Goal: Information Seeking & Learning: Check status

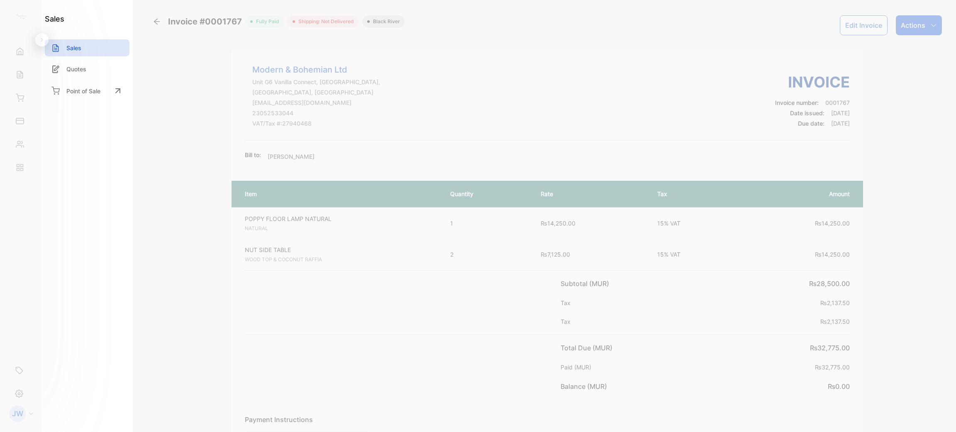
click at [156, 26] on div "Invoice #0001767" at bounding box center [199, 21] width 92 height 12
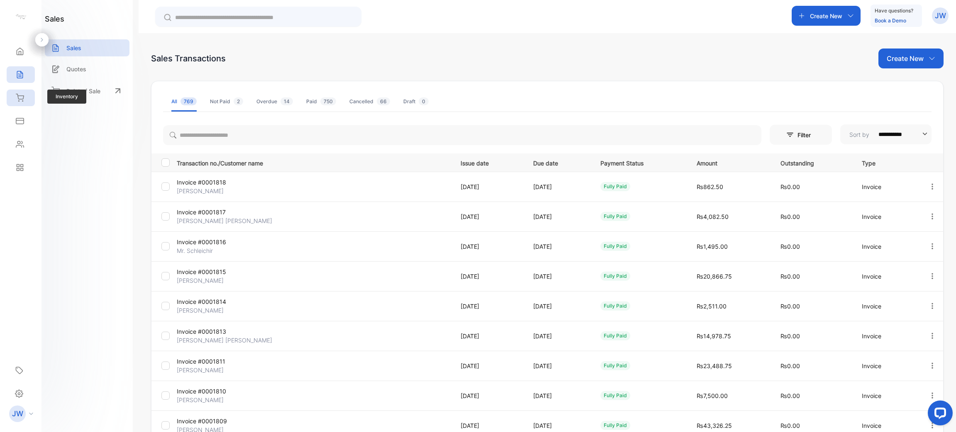
click at [24, 97] on div "Inventory" at bounding box center [21, 98] width 28 height 17
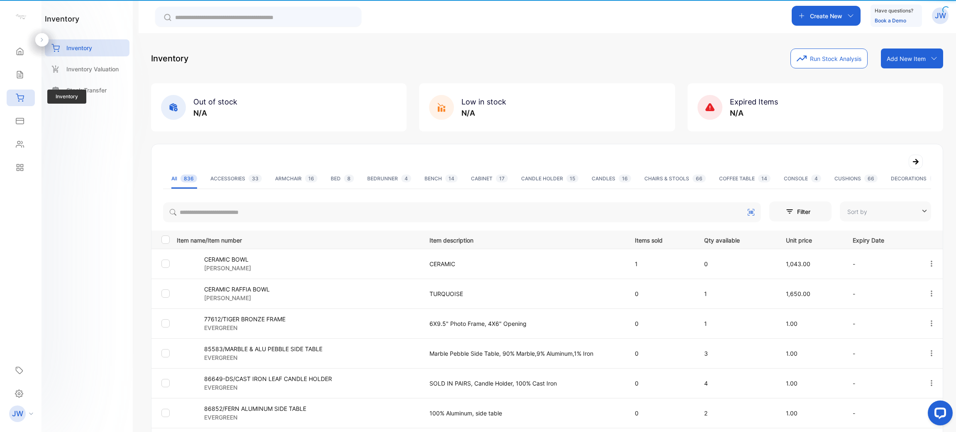
type input "**********"
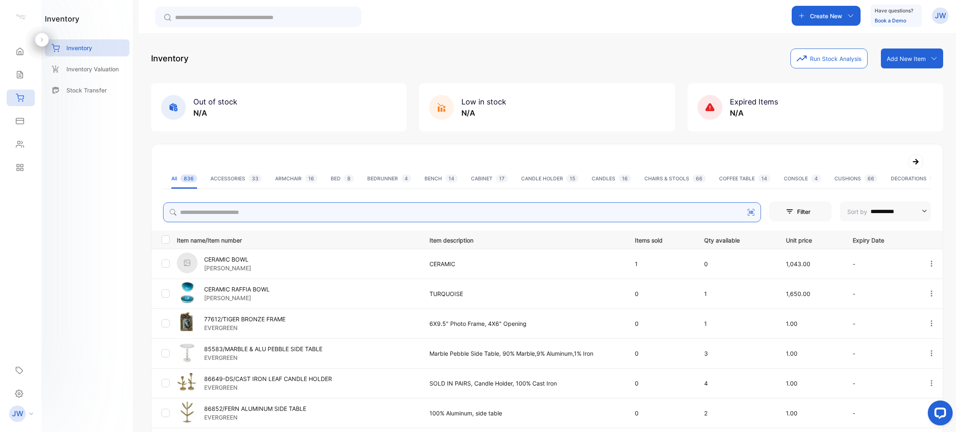
click at [268, 210] on input "search" at bounding box center [462, 212] width 598 height 20
type input "******"
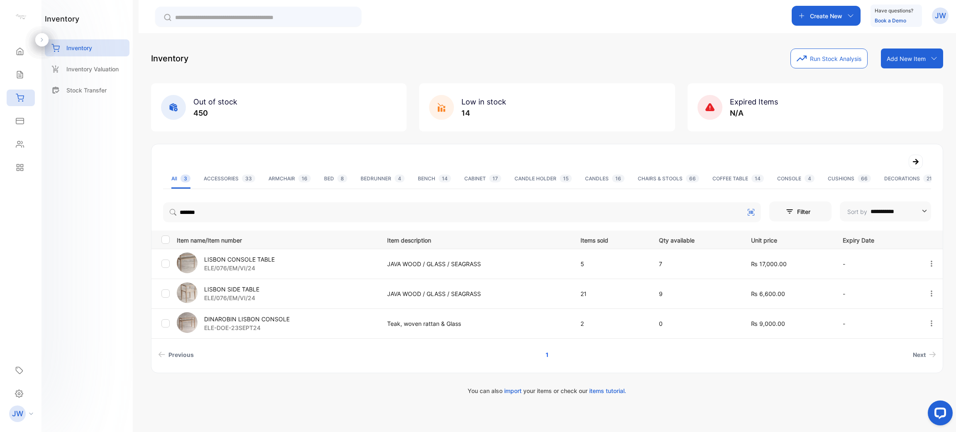
click at [239, 287] on p "LISBON SIDE TABLE" at bounding box center [231, 289] width 55 height 9
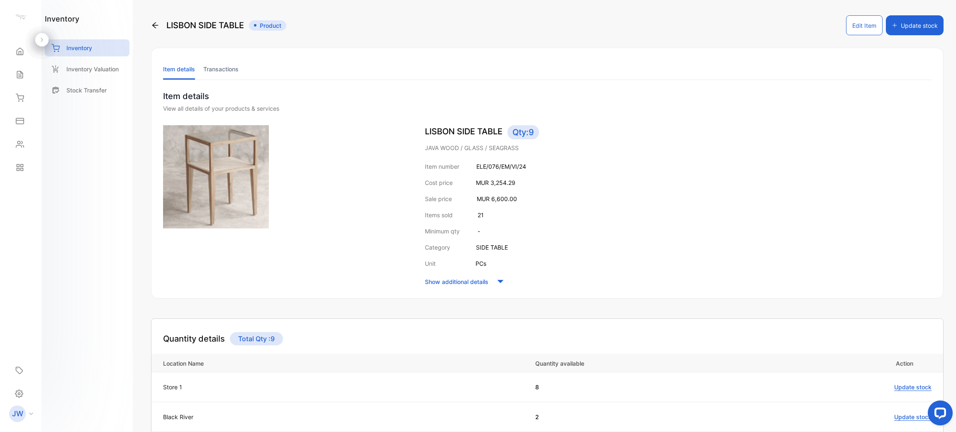
scroll to position [102, 0]
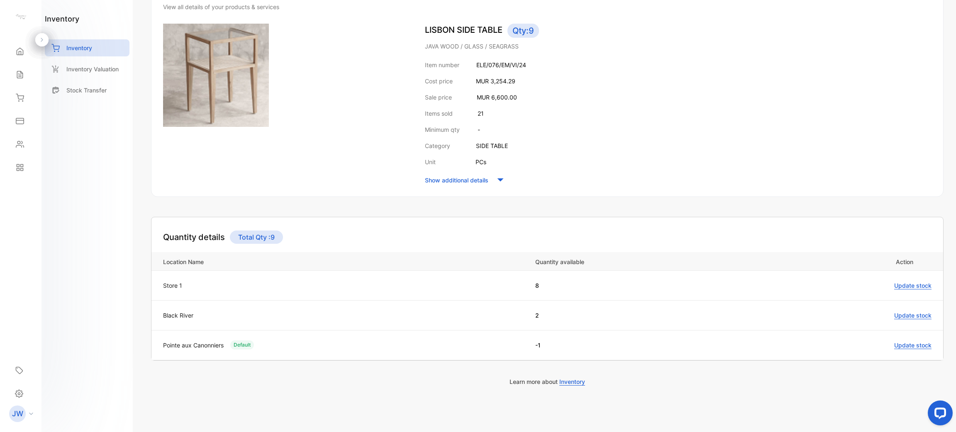
click at [541, 338] on td "-1" at bounding box center [642, 345] width 231 height 30
drag, startPoint x: 541, startPoint y: 338, endPoint x: 526, endPoint y: 347, distance: 16.9
click at [527, 347] on td "-1" at bounding box center [642, 345] width 231 height 30
click at [492, 348] on div "Pointe aux Canonniers Default" at bounding box center [344, 344] width 363 height 9
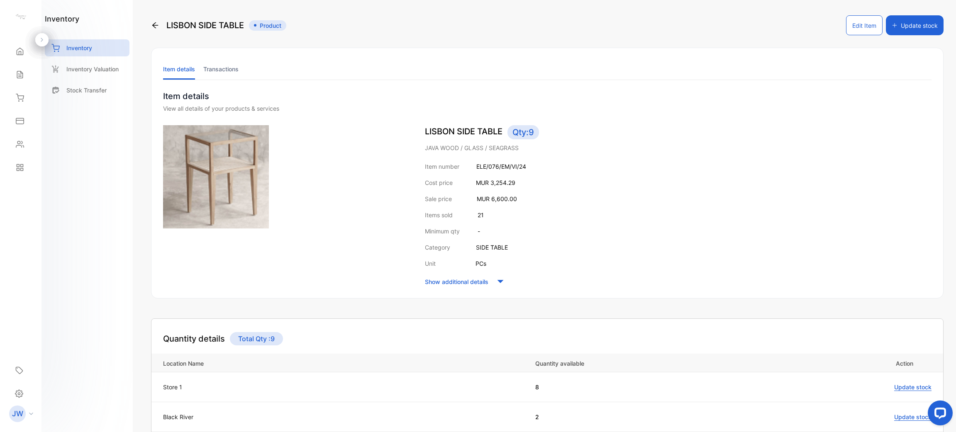
click at [205, 74] on li "Transactions" at bounding box center [220, 68] width 35 height 21
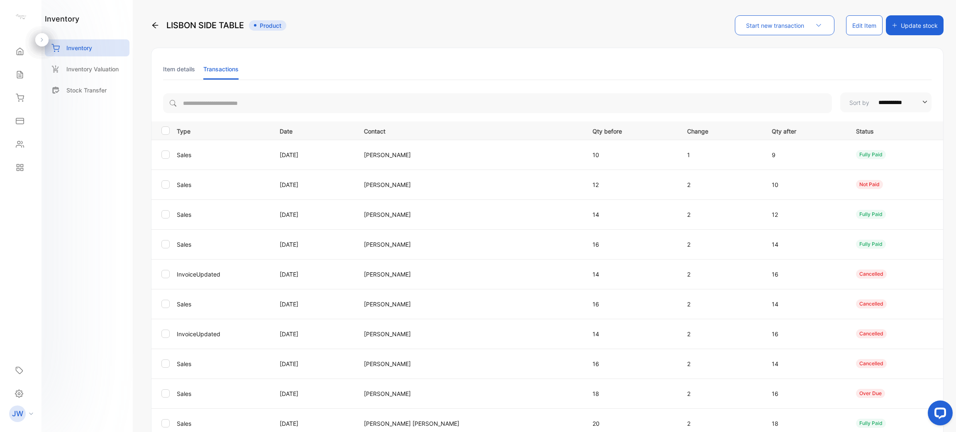
click at [189, 73] on li "Item details" at bounding box center [179, 68] width 32 height 21
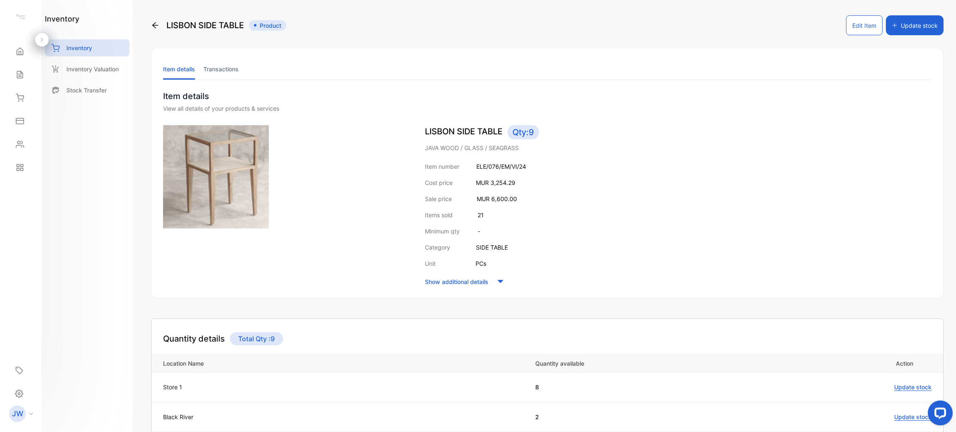
click at [215, 68] on li "Transactions" at bounding box center [220, 68] width 35 height 21
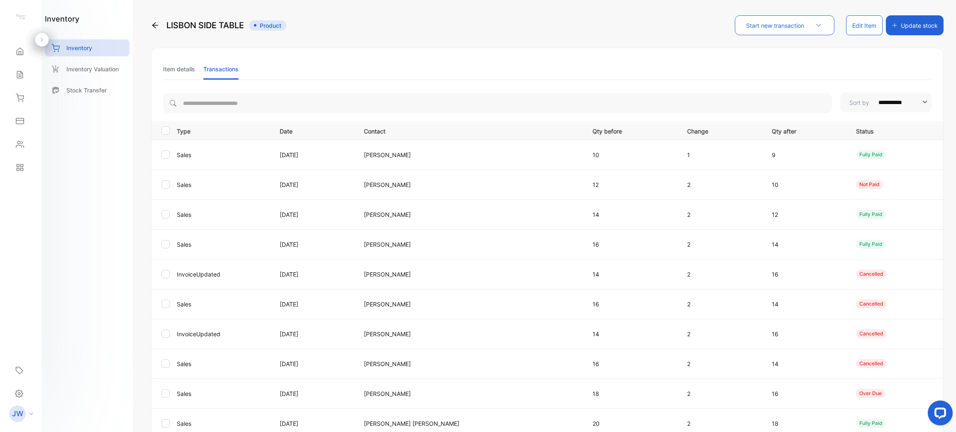
click at [592, 133] on p "Qty before" at bounding box center [631, 130] width 78 height 10
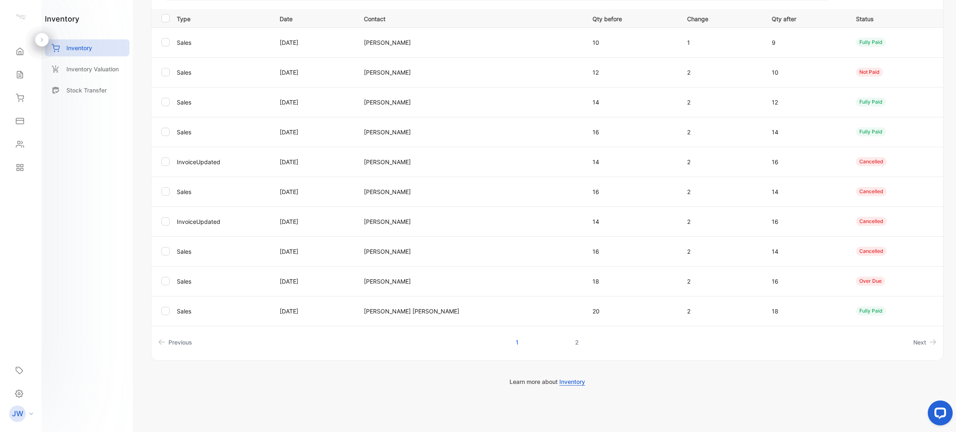
click at [574, 337] on link "2" at bounding box center [577, 342] width 24 height 15
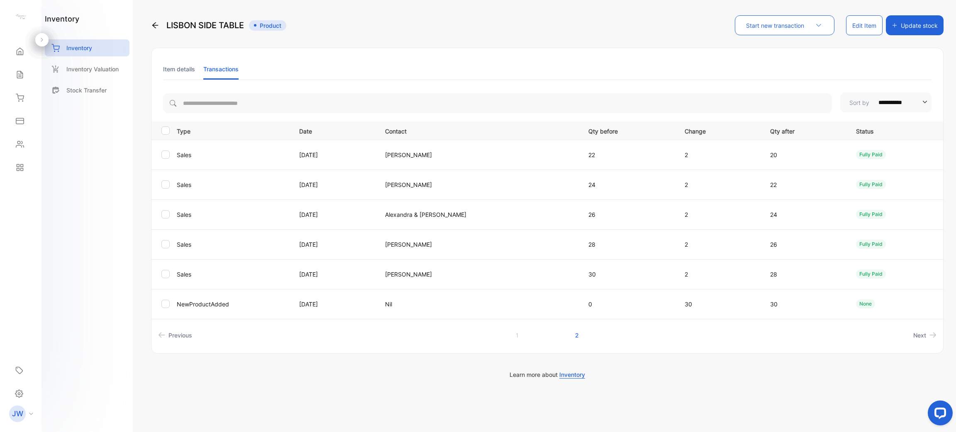
scroll to position [0, 0]
click at [517, 332] on link "1" at bounding box center [517, 335] width 23 height 15
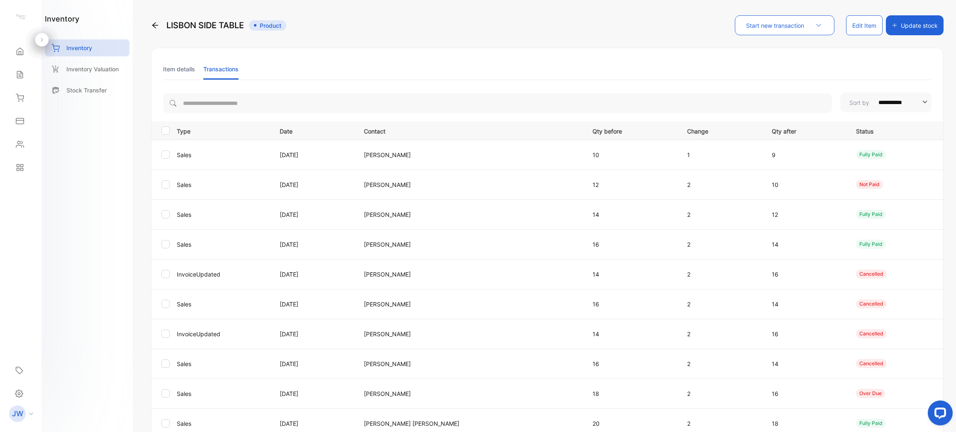
click at [177, 71] on li "Item details" at bounding box center [179, 68] width 32 height 21
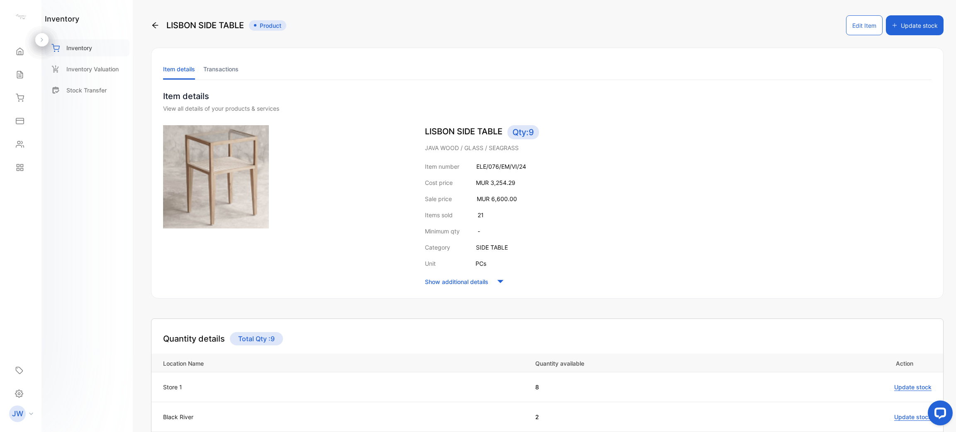
click at [85, 51] on p "Inventory" at bounding box center [79, 48] width 26 height 9
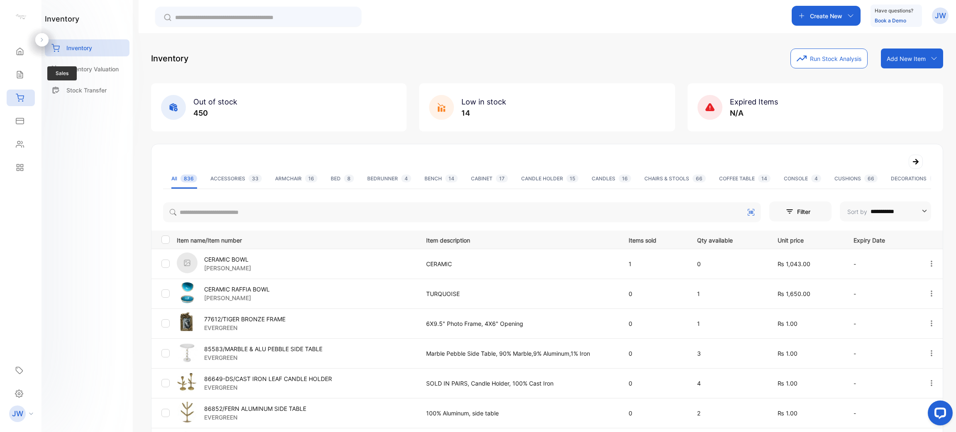
click at [25, 66] on div "Sales Sales" at bounding box center [21, 74] width 28 height 23
click at [23, 69] on div "Sales" at bounding box center [21, 74] width 28 height 17
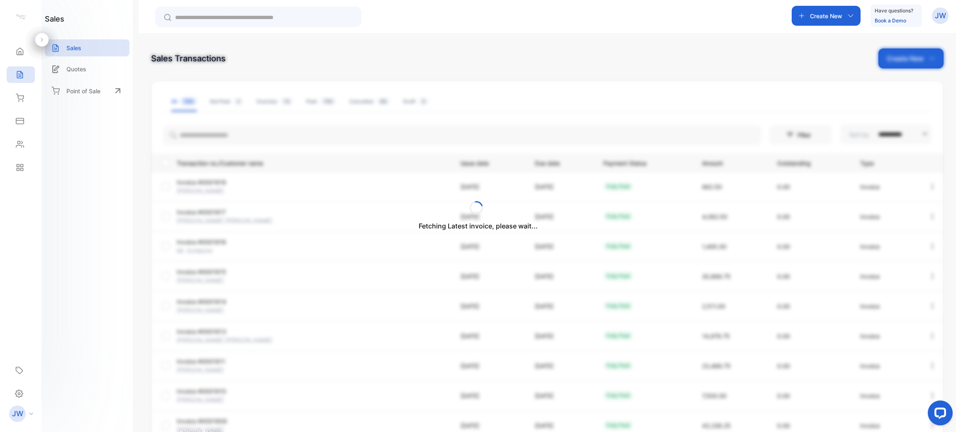
click at [261, 134] on div "Fetching Latest invoice, please wait..." at bounding box center [478, 216] width 956 height 432
click at [297, 142] on div "Fetching Latest invoice, please wait..." at bounding box center [478, 216] width 956 height 432
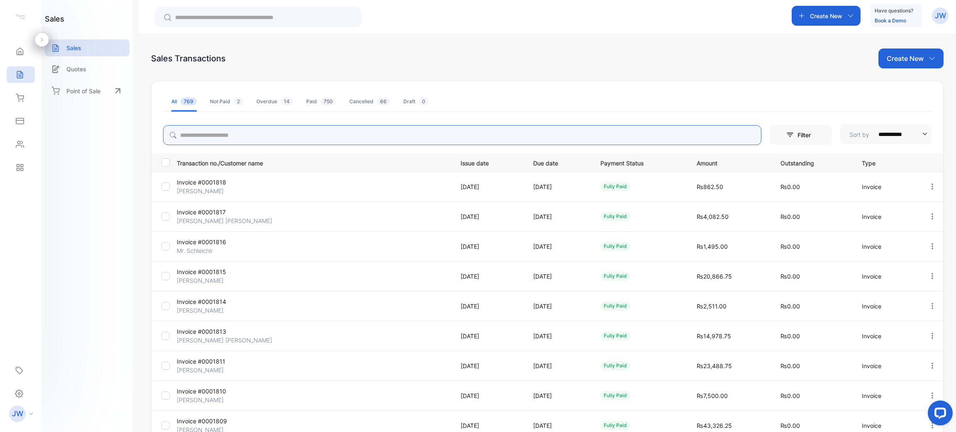
click at [310, 136] on input "search" at bounding box center [462, 135] width 598 height 20
type input "*"
type input "******"
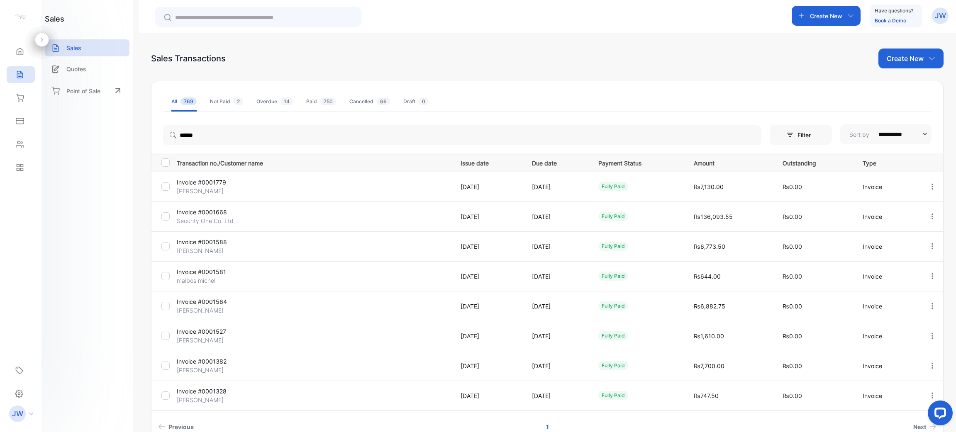
click at [224, 216] on p "Invoice #0001668" at bounding box center [222, 212] width 91 height 9
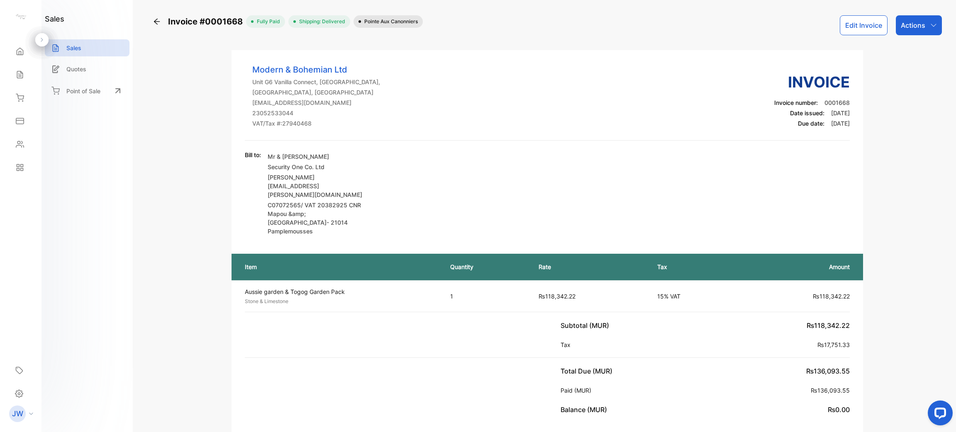
click at [153, 15] on div "Invoice #0001668" at bounding box center [199, 21] width 93 height 12
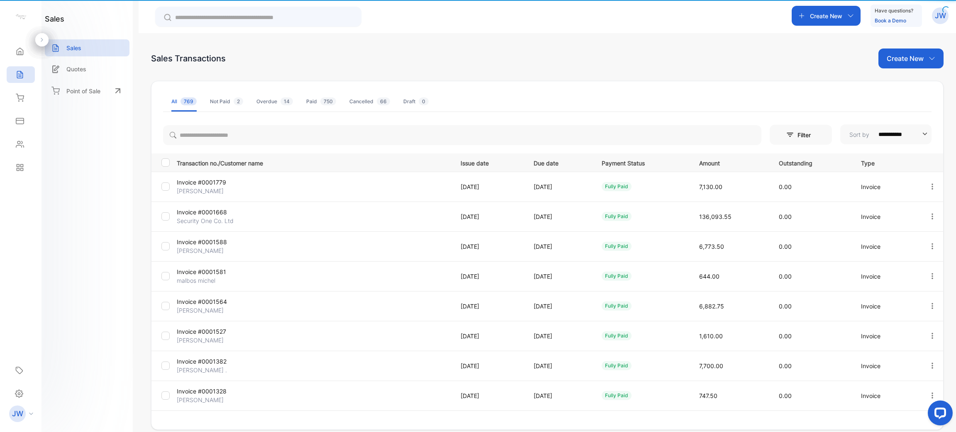
click at [154, 17] on div "Create New Have questions? Book a Demo JW" at bounding box center [547, 16] width 817 height 33
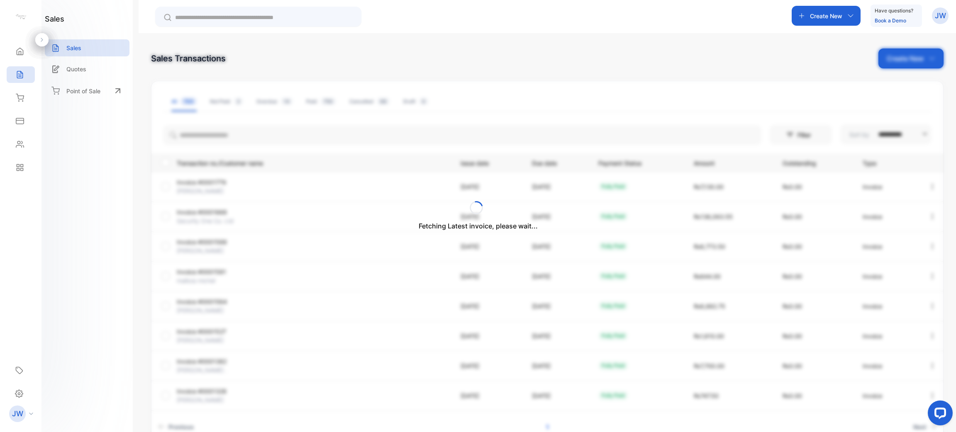
click at [295, 131] on div "Fetching Latest invoice, please wait..." at bounding box center [478, 216] width 956 height 432
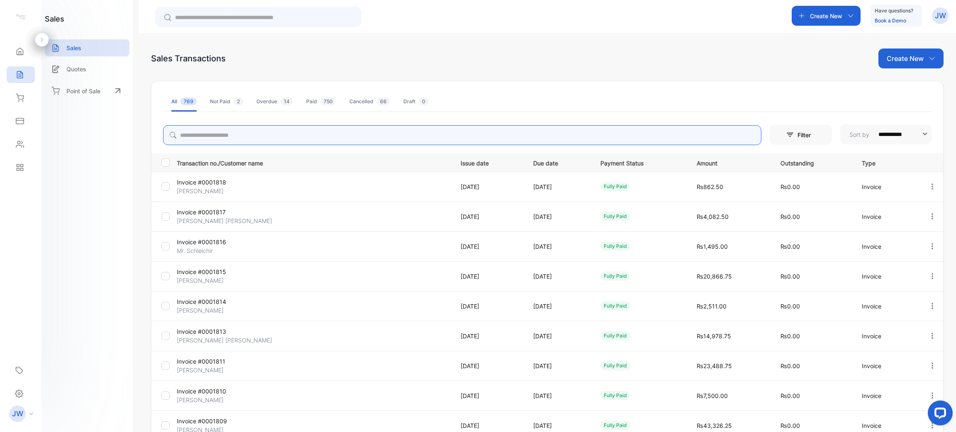
click at [305, 136] on input "search" at bounding box center [462, 135] width 598 height 20
type input "*"
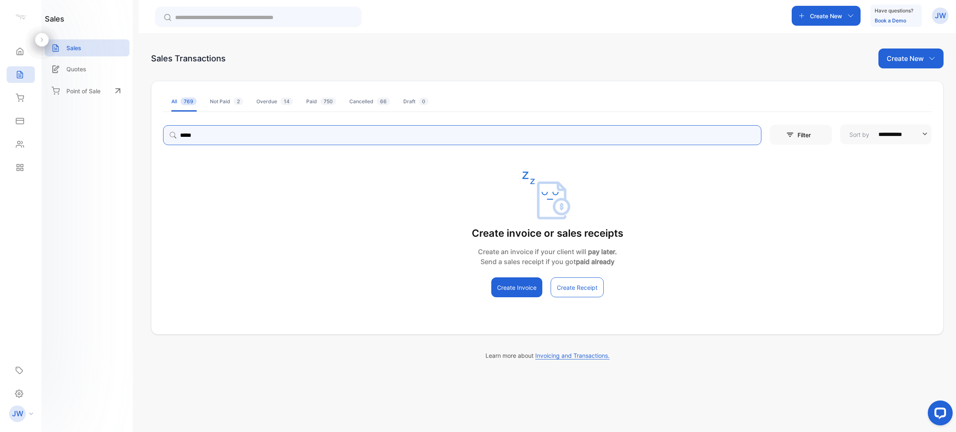
type input "******"
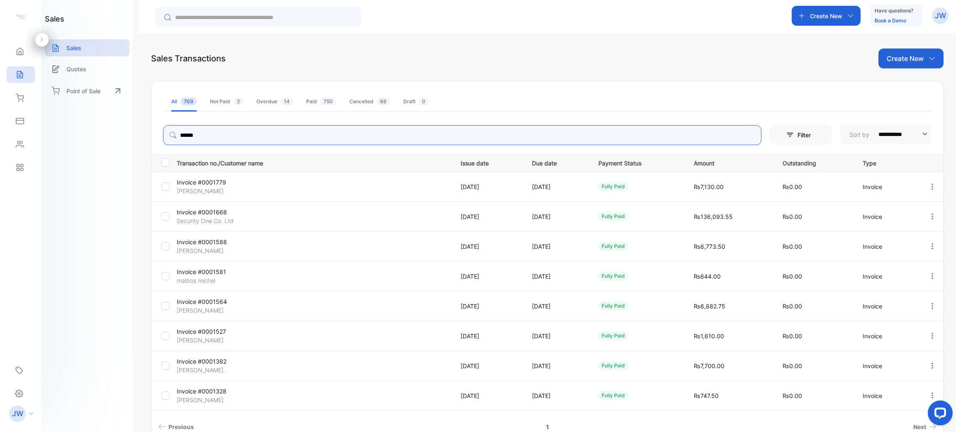
drag, startPoint x: 202, startPoint y: 134, endPoint x: 104, endPoint y: 116, distance: 100.4
click at [104, 116] on div "**********" at bounding box center [478, 241] width 956 height 482
type input "********"
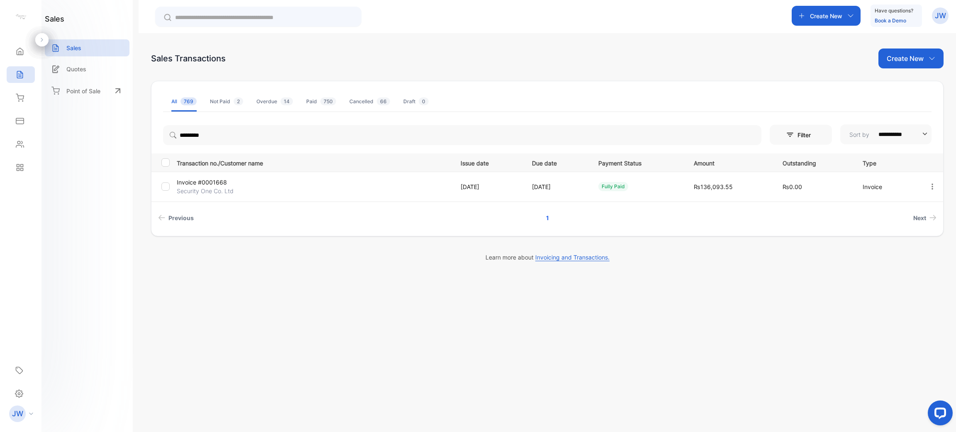
click at [203, 186] on p "Invoice #0001668" at bounding box center [222, 182] width 91 height 9
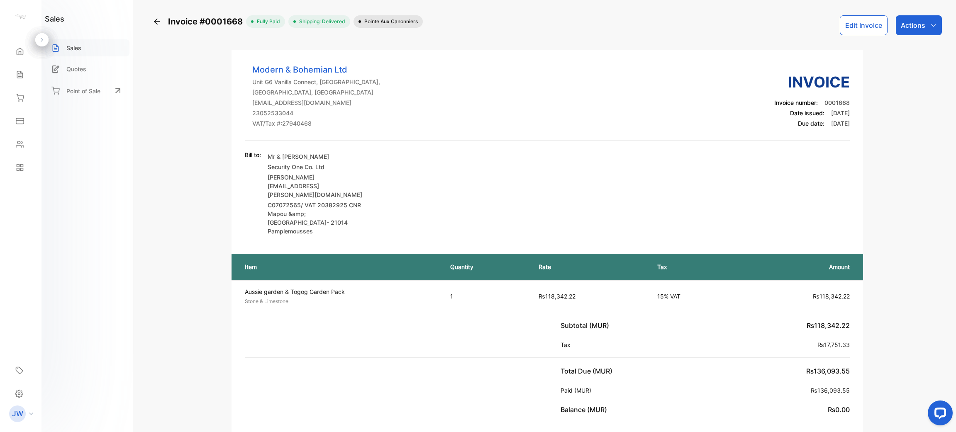
click at [89, 48] on div "Sales" at bounding box center [87, 47] width 85 height 17
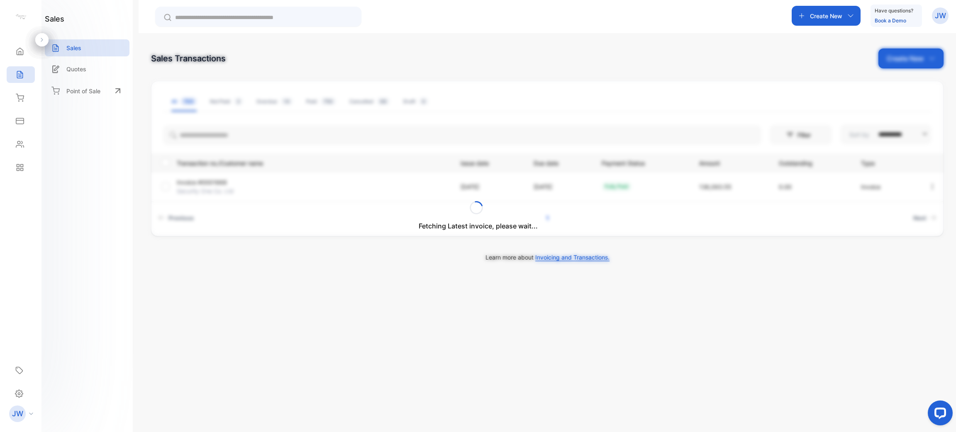
click at [277, 137] on div "Fetching Latest invoice, please wait..." at bounding box center [478, 216] width 956 height 432
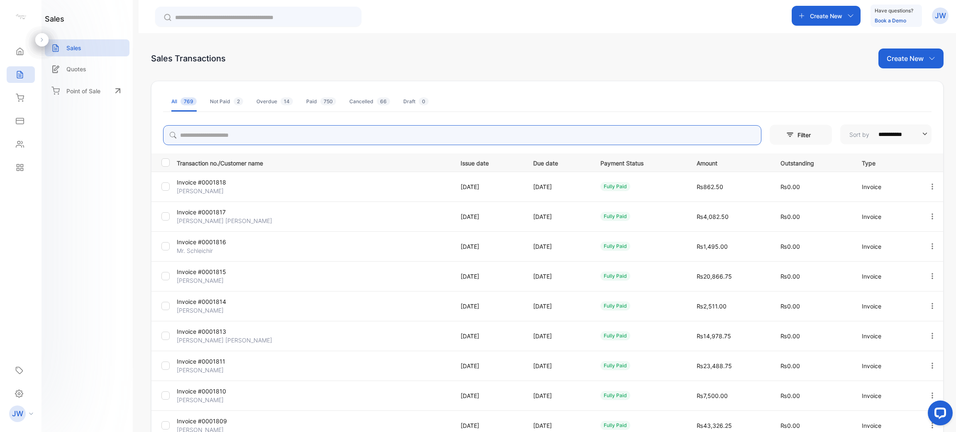
click at [277, 137] on input "search" at bounding box center [462, 135] width 598 height 20
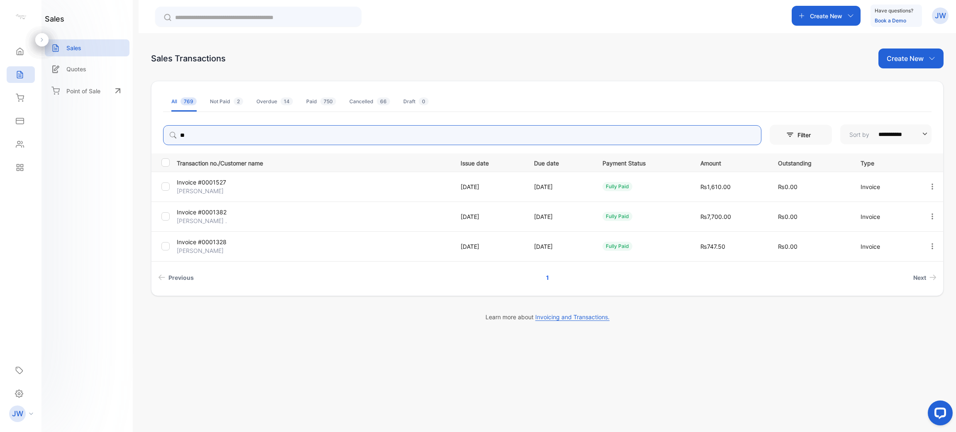
type input "*"
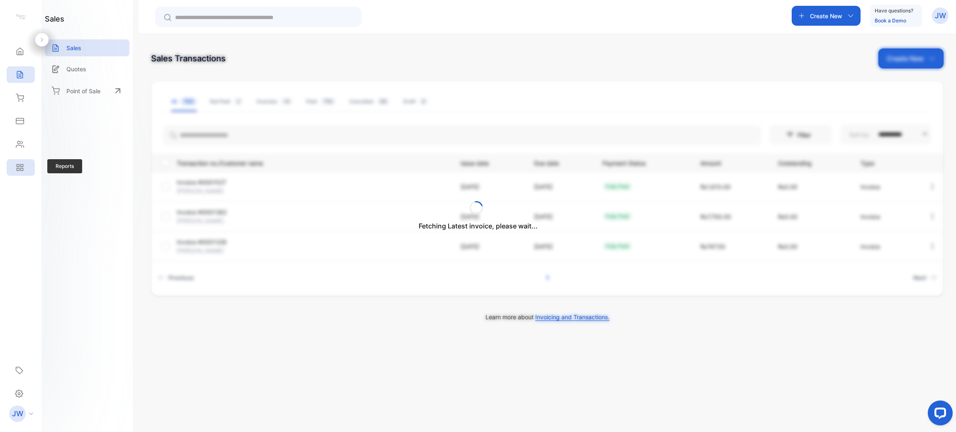
click at [24, 160] on div "Reports" at bounding box center [21, 167] width 28 height 17
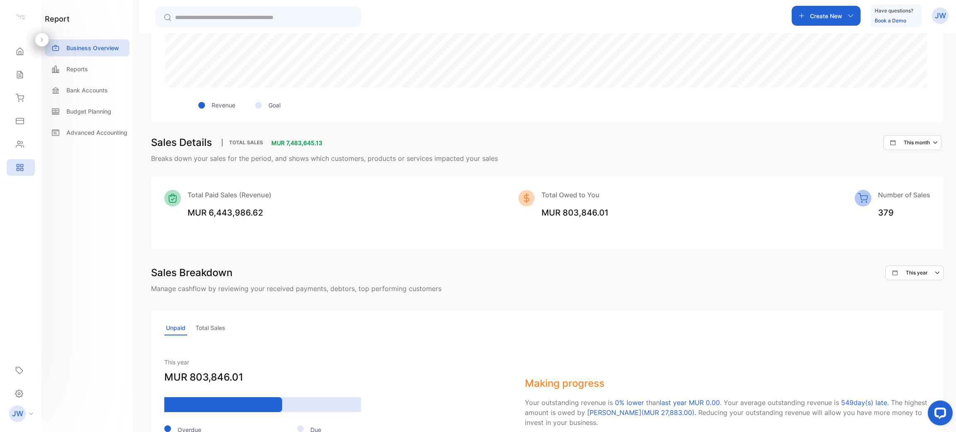
scroll to position [529, 0]
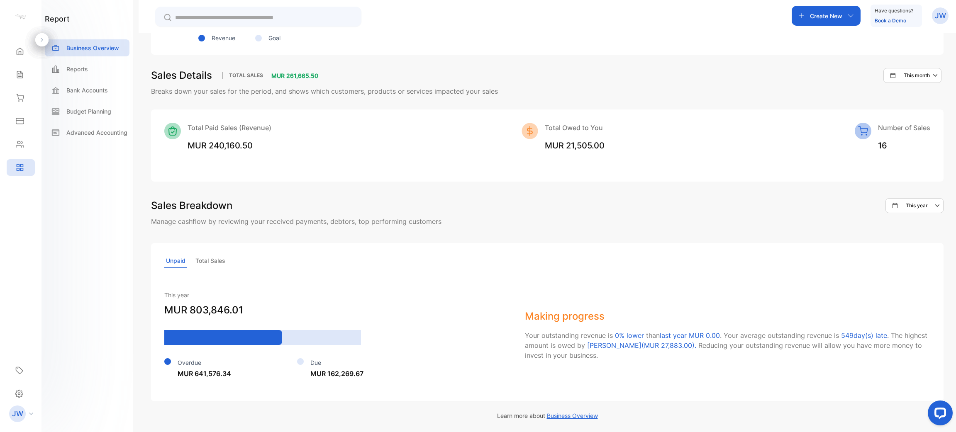
click at [216, 255] on p "Total Sales" at bounding box center [210, 261] width 33 height 15
click at [170, 256] on p "Unpaid" at bounding box center [175, 261] width 23 height 15
click at [209, 260] on p "Total Sales" at bounding box center [210, 261] width 33 height 15
click at [170, 263] on p "Unpaid" at bounding box center [175, 261] width 23 height 15
click at [217, 260] on p "Total Sales" at bounding box center [210, 261] width 33 height 15
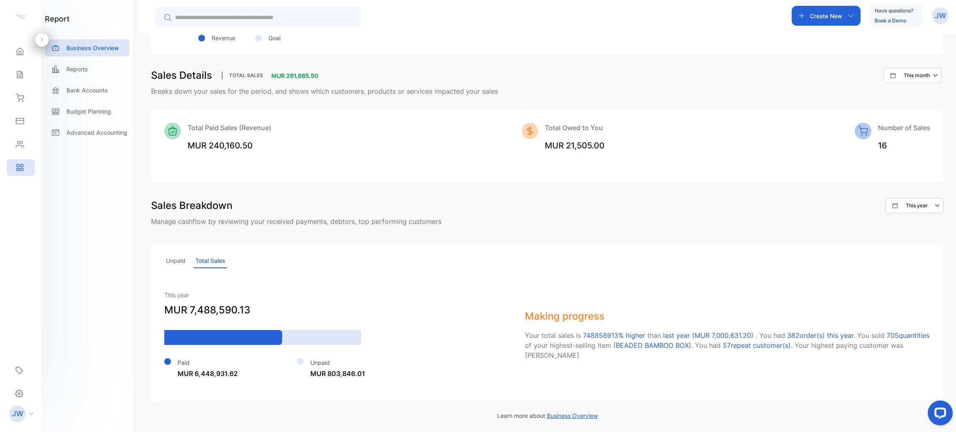
click at [178, 260] on p "Unpaid" at bounding box center [175, 261] width 23 height 15
click at [214, 258] on p "Total Sales" at bounding box center [210, 261] width 33 height 15
click at [176, 258] on p "Unpaid" at bounding box center [175, 261] width 23 height 15
click at [200, 258] on p "Total Sales" at bounding box center [210, 261] width 33 height 15
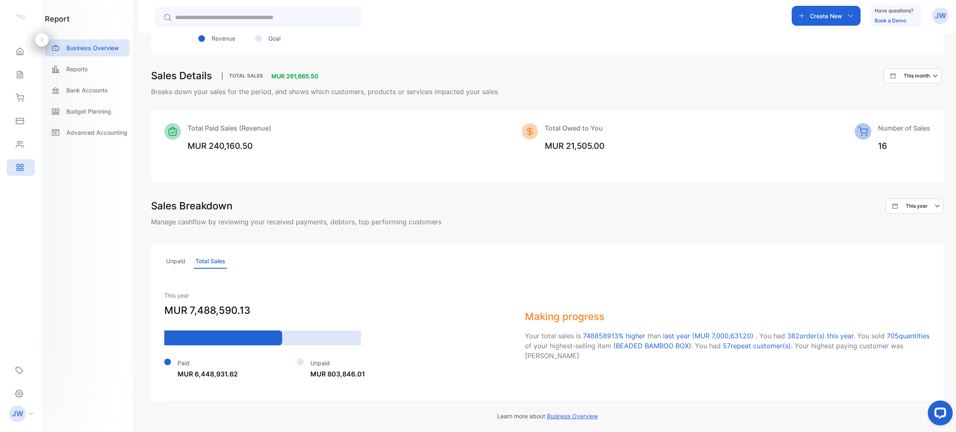
click at [187, 258] on p "Unpaid" at bounding box center [175, 261] width 23 height 15
click at [240, 257] on div "Unpaid Total Sales" at bounding box center [547, 261] width 766 height 15
click at [214, 259] on p "Total Sales" at bounding box center [210, 261] width 33 height 15
click at [175, 258] on p "Unpaid" at bounding box center [175, 261] width 23 height 15
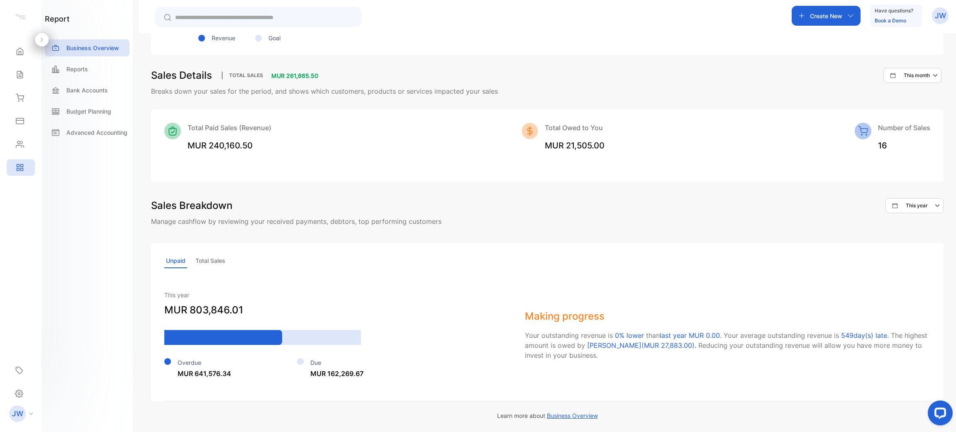
click at [200, 256] on p "Total Sales" at bounding box center [210, 261] width 33 height 15
click at [176, 259] on p "Unpaid" at bounding box center [175, 261] width 23 height 15
click at [226, 252] on div "Unpaid Total Sales This year MUR 803,846.01 Overdue MUR 641,576.34 Due MUR 162,…" at bounding box center [547, 322] width 792 height 158
click at [203, 261] on p "Total Sales" at bounding box center [210, 261] width 33 height 15
click at [191, 258] on div "Unpaid Total Sales" at bounding box center [547, 261] width 766 height 15
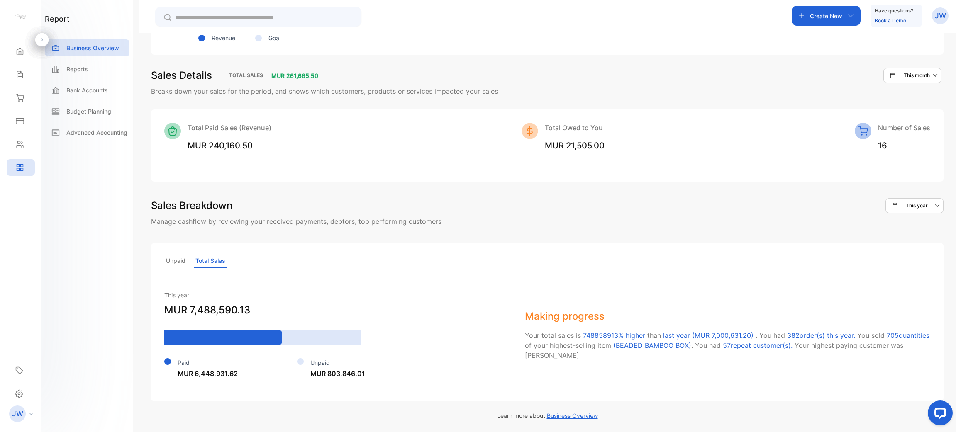
click at [180, 258] on p "Unpaid" at bounding box center [175, 261] width 23 height 15
click at [209, 257] on p "Total Sales" at bounding box center [210, 261] width 33 height 15
click at [175, 258] on p "Unpaid" at bounding box center [175, 261] width 23 height 15
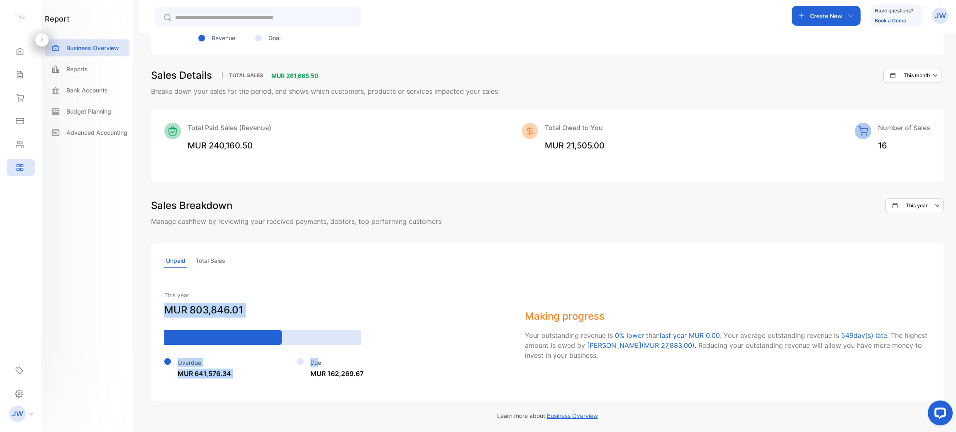
drag, startPoint x: 319, startPoint y: 361, endPoint x: 162, endPoint y: 302, distance: 167.5
click at [162, 302] on div "Unpaid Total Sales This year MUR 803,846.01 Overdue MUR 641,576.34 Due MUR 162,…" at bounding box center [547, 322] width 792 height 158
click at [364, 350] on div "Overdue MUR 641,576.34 Due MUR 162,269.67" at bounding box center [336, 362] width 344 height 34
click at [210, 261] on p "Total Sales" at bounding box center [210, 261] width 33 height 15
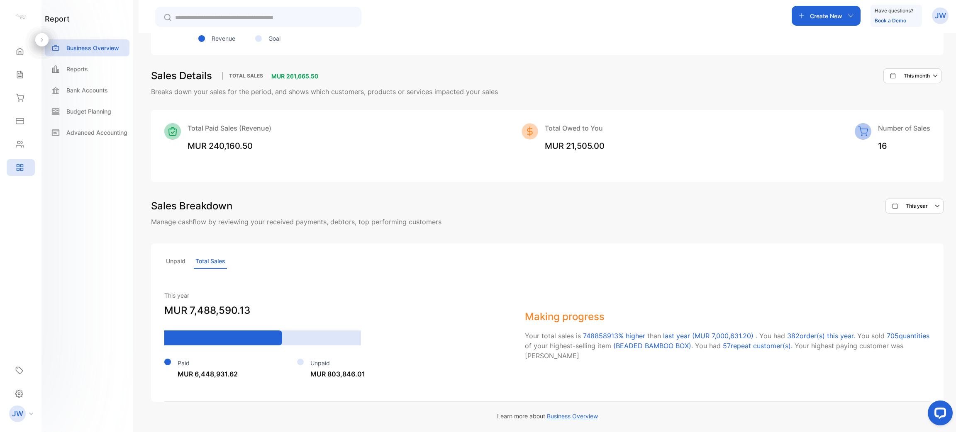
click at [176, 257] on p "Unpaid" at bounding box center [175, 261] width 23 height 15
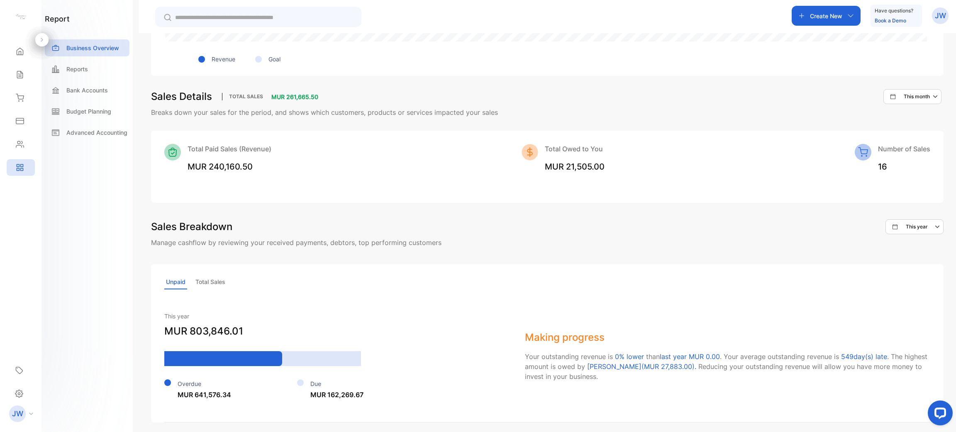
scroll to position [529, 0]
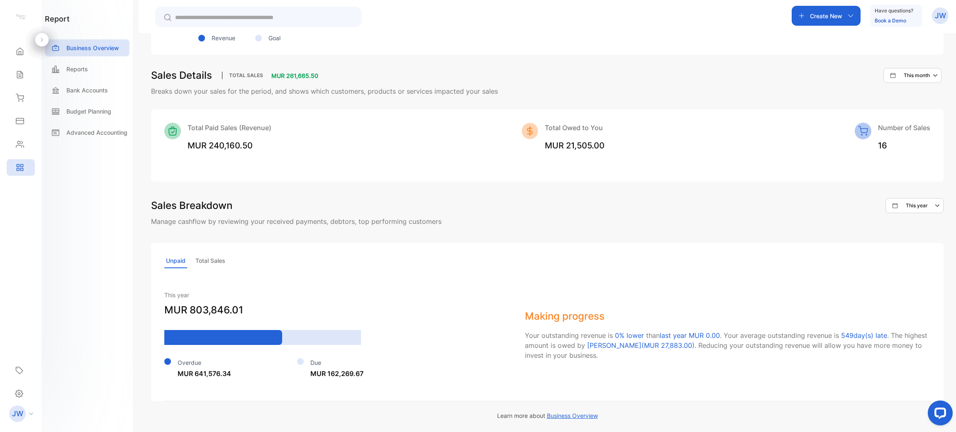
click at [205, 254] on p "Total Sales" at bounding box center [210, 261] width 33 height 15
click at [171, 258] on p "Unpaid" at bounding box center [175, 261] width 23 height 15
click at [214, 263] on p "Total Sales" at bounding box center [210, 261] width 33 height 15
click at [176, 262] on p "Unpaid" at bounding box center [175, 261] width 23 height 15
click at [215, 261] on p "Total Sales" at bounding box center [210, 261] width 33 height 15
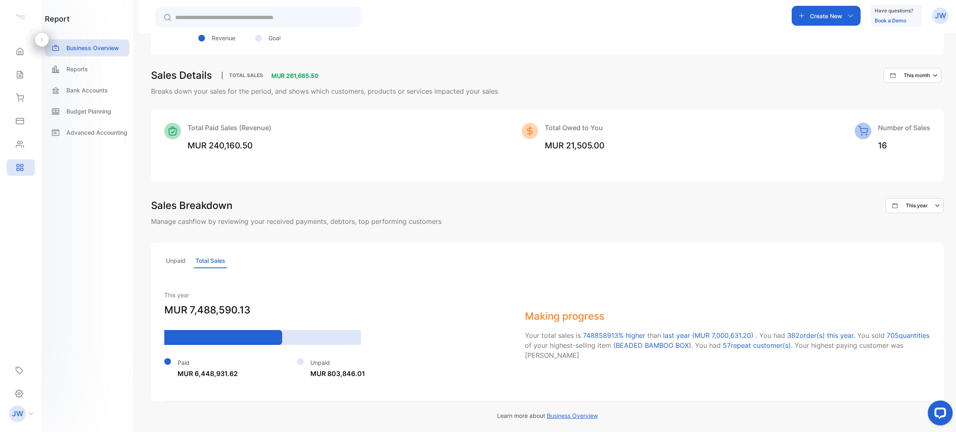
click at [173, 263] on p "Unpaid" at bounding box center [175, 261] width 23 height 15
click at [218, 259] on p "Total Sales" at bounding box center [210, 261] width 33 height 15
click at [178, 260] on p "Unpaid" at bounding box center [175, 261] width 23 height 15
click at [197, 262] on p "Total Sales" at bounding box center [210, 261] width 33 height 15
click at [186, 265] on p "Unpaid" at bounding box center [175, 261] width 23 height 15
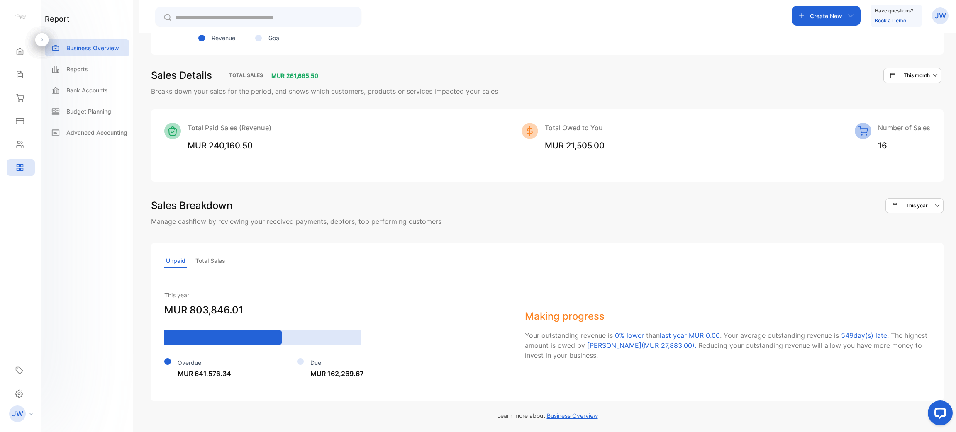
click at [219, 259] on p "Total Sales" at bounding box center [210, 261] width 33 height 15
click at [183, 258] on p "Unpaid" at bounding box center [175, 261] width 23 height 15
click at [224, 265] on p "Total Sales" at bounding box center [210, 261] width 33 height 15
click at [182, 259] on p "Unpaid" at bounding box center [175, 261] width 23 height 15
click at [197, 260] on p "Total Sales" at bounding box center [210, 261] width 33 height 15
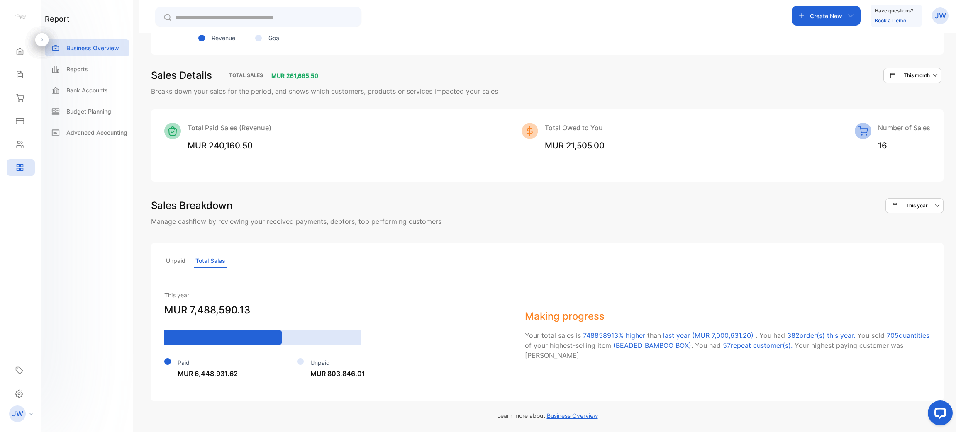
click at [166, 268] on div "Unpaid Total Sales This year MUR 7,488,590.13 Paid MUR 6,448,931.62 Unpaid MUR …" at bounding box center [547, 322] width 792 height 158
click at [178, 260] on p "Unpaid" at bounding box center [175, 261] width 23 height 15
click at [221, 260] on p "Total Sales" at bounding box center [210, 261] width 33 height 15
click at [174, 257] on p "Unpaid" at bounding box center [175, 261] width 23 height 15
